Goal: Task Accomplishment & Management: Manage account settings

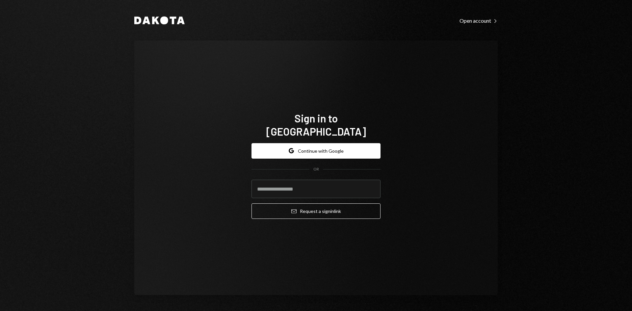
click at [0, 311] on com-1password-button at bounding box center [0, 311] width 0 height 0
type input "**********"
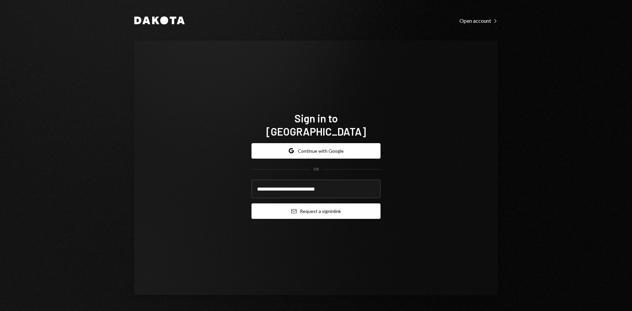
click at [330, 205] on button "Email Request a sign in link" at bounding box center [316, 210] width 129 height 15
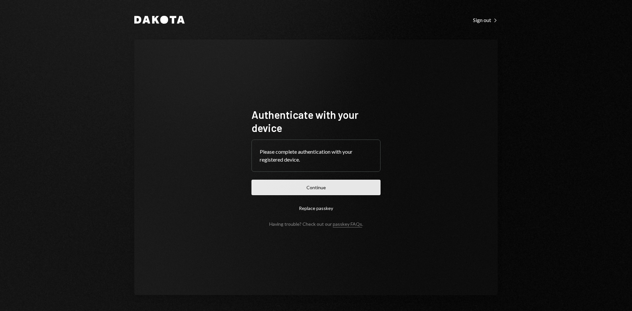
click at [360, 191] on button "Continue" at bounding box center [316, 187] width 129 height 15
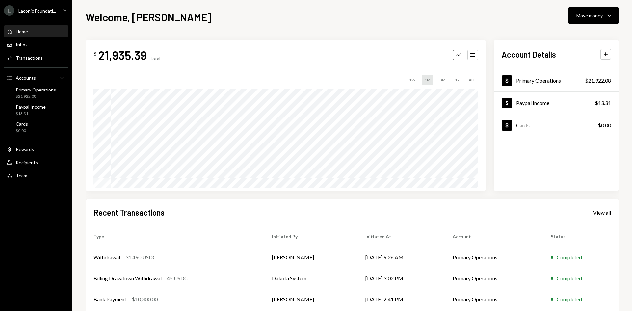
click at [63, 9] on icon "Caret Down" at bounding box center [64, 10] width 7 height 7
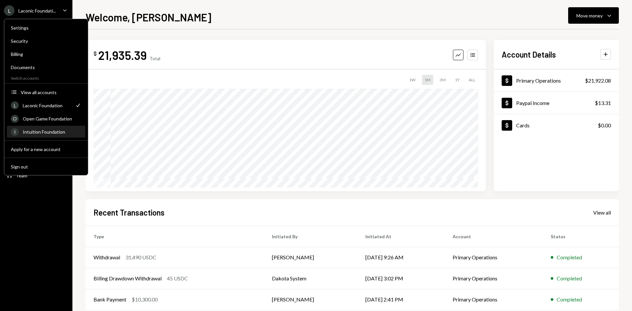
click at [44, 133] on div "Intuition Foundation" at bounding box center [52, 132] width 59 height 6
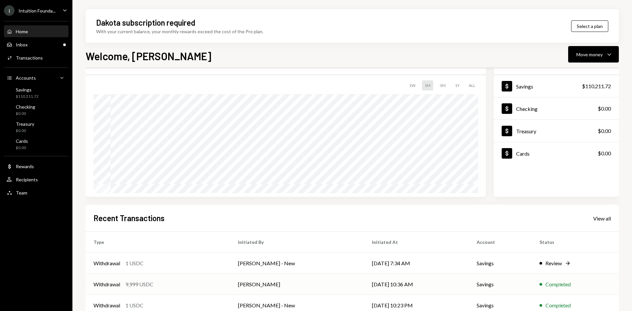
scroll to position [66, 0]
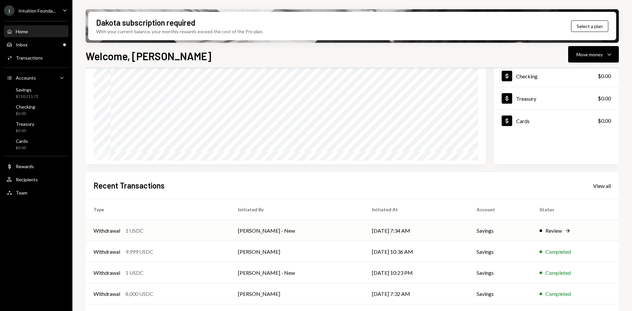
click at [219, 227] on div "Withdrawal 1 USDC" at bounding box center [158, 231] width 129 height 8
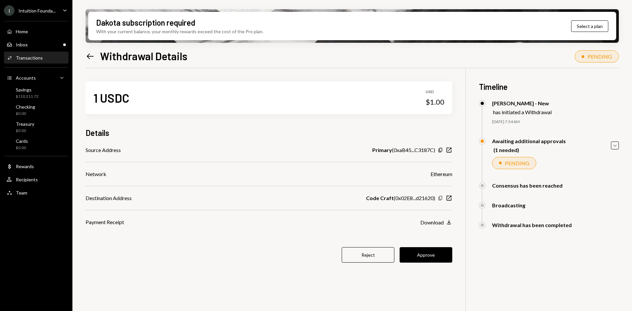
click at [441, 198] on icon "Copy" at bounding box center [440, 198] width 5 height 5
click at [425, 255] on button "Approve" at bounding box center [426, 254] width 53 height 15
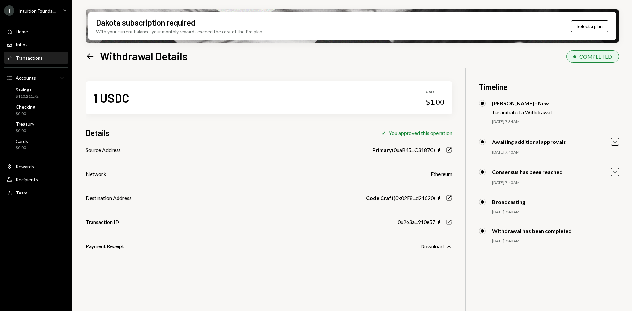
click at [450, 223] on icon "New Window" at bounding box center [449, 222] width 7 height 7
